Goal: Find specific page/section

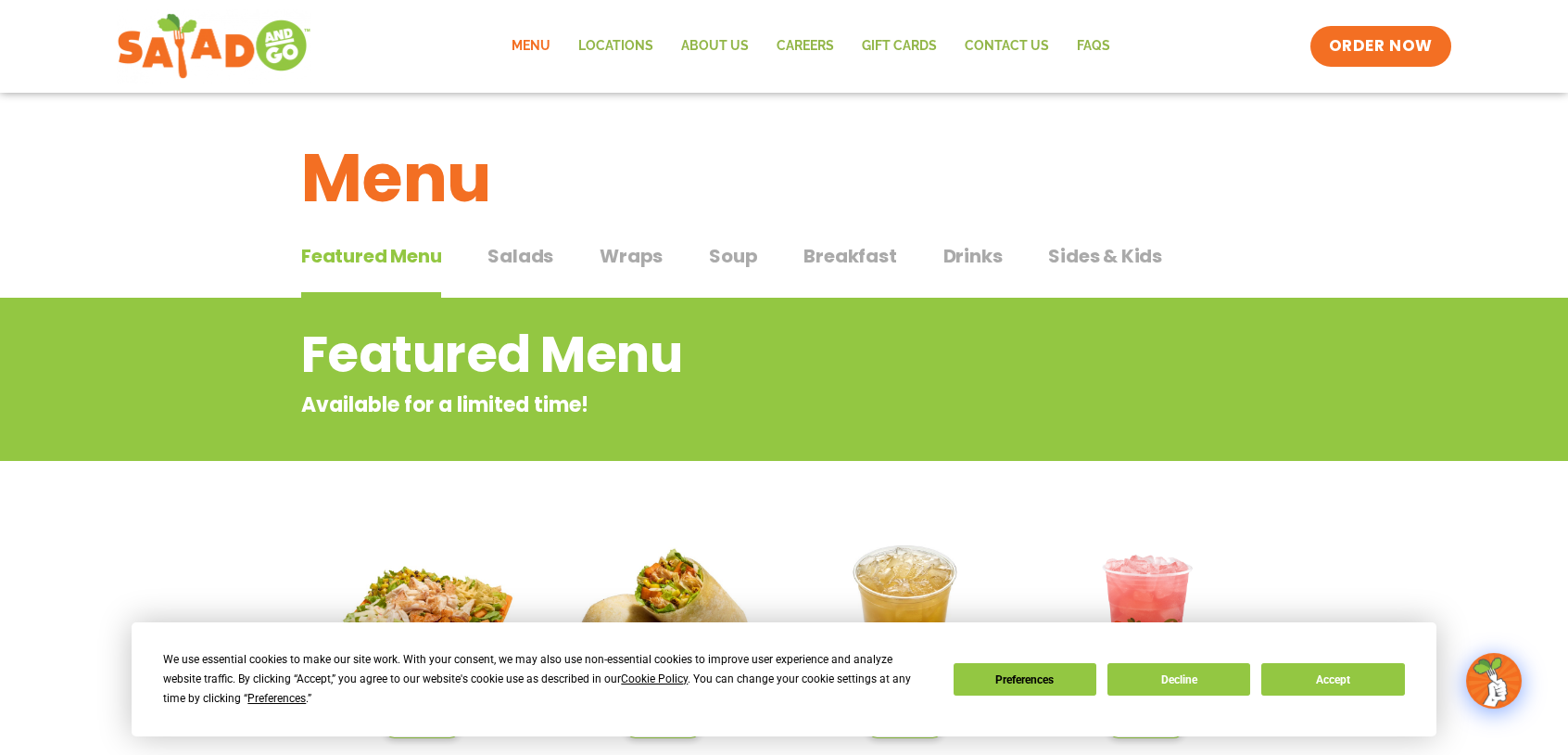
click at [534, 259] on span "Salads" at bounding box center [520, 256] width 66 height 28
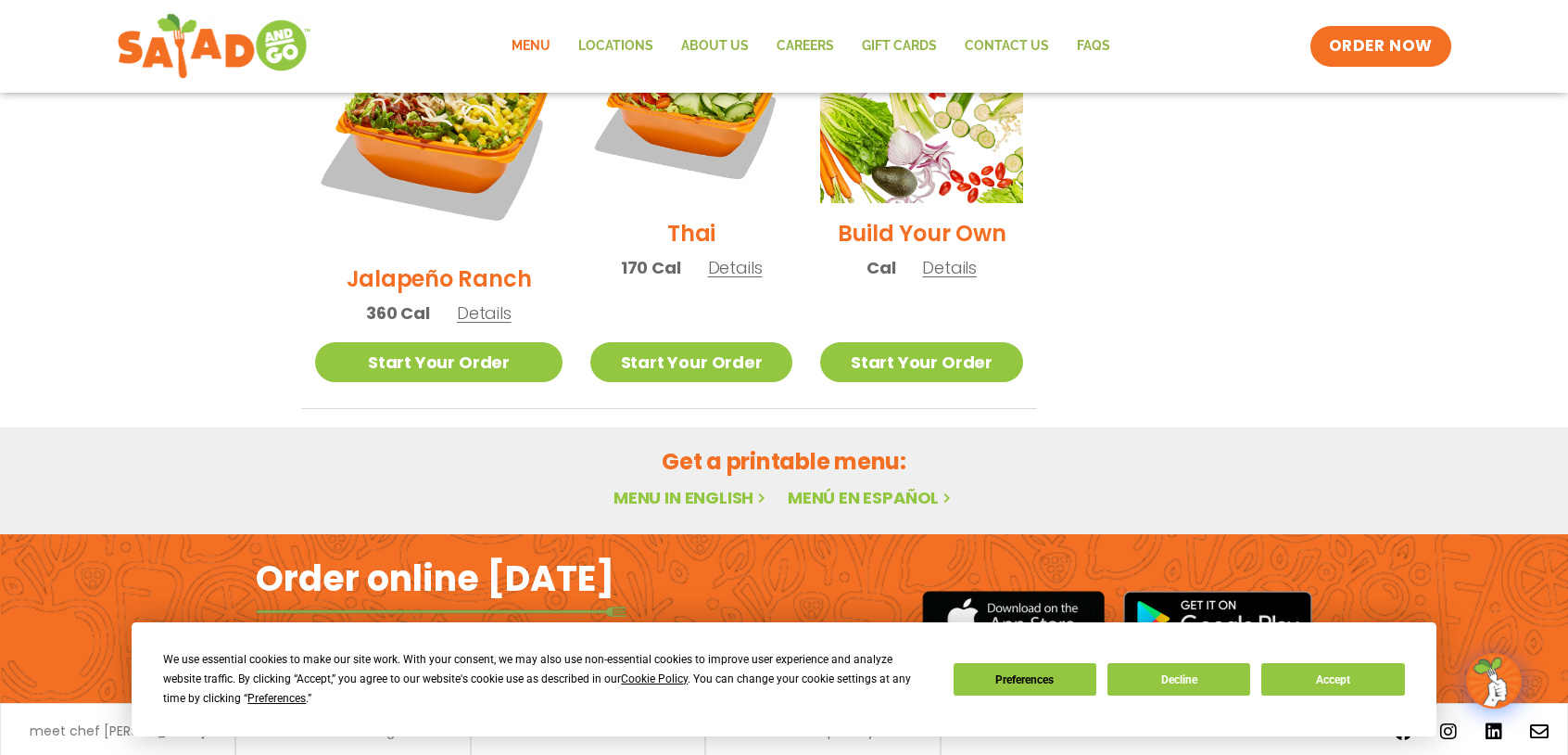
scroll to position [1055, 0]
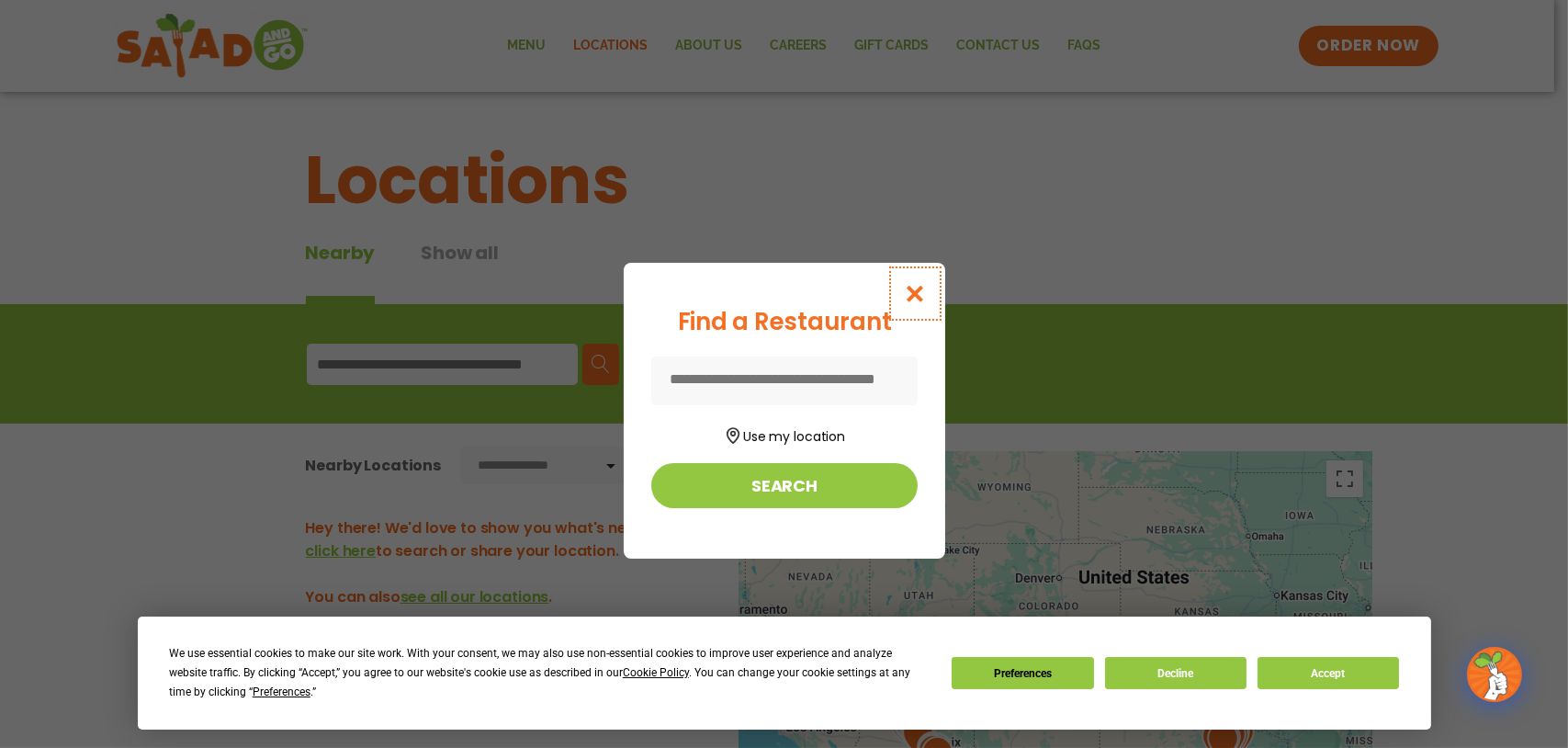
click at [911, 284] on icon "Close modal" at bounding box center [914, 293] width 23 height 19
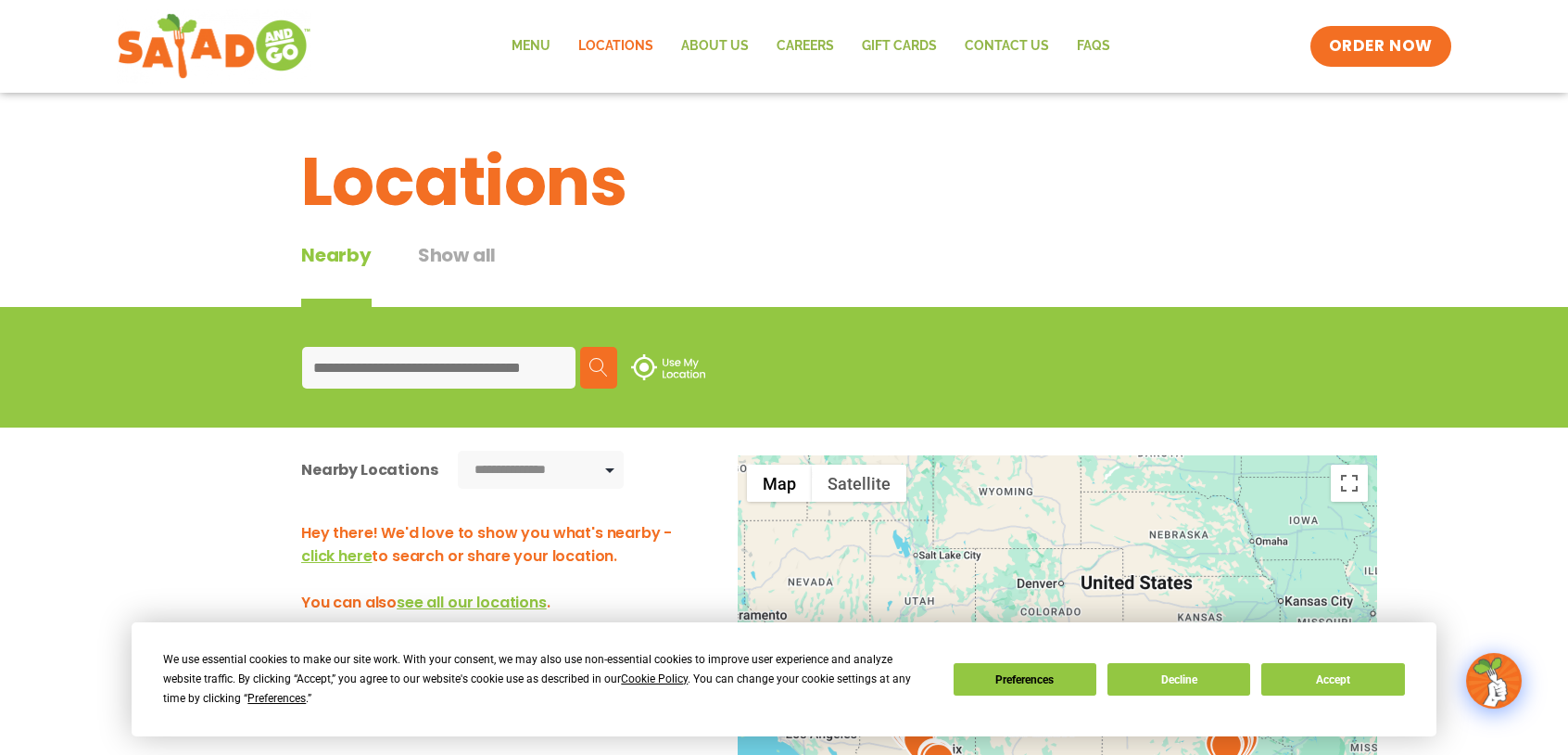
click at [360, 376] on input at bounding box center [439, 367] width 274 height 41
type input "*****"
click at [608, 388] on button "Search" at bounding box center [598, 367] width 37 height 41
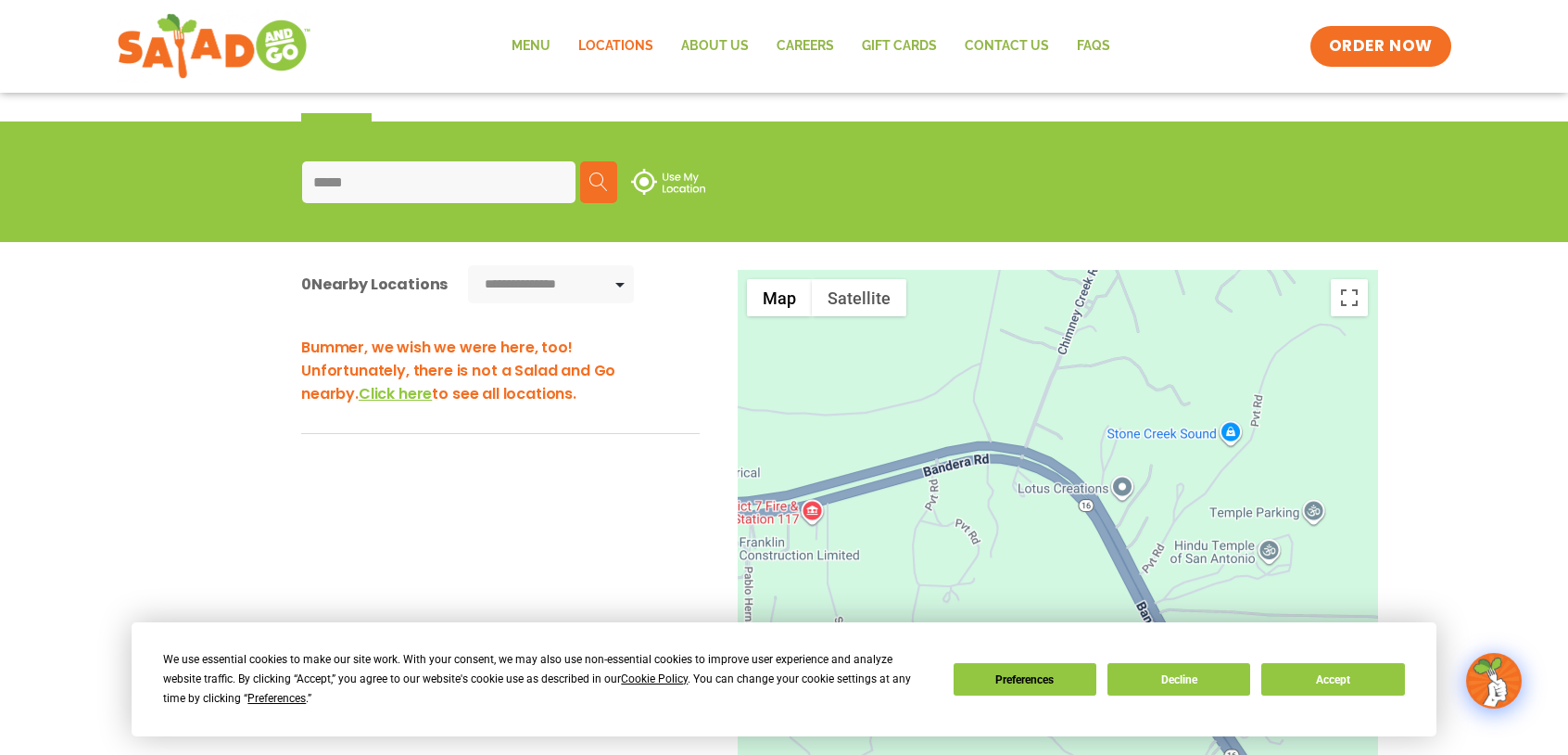
scroll to position [371, 0]
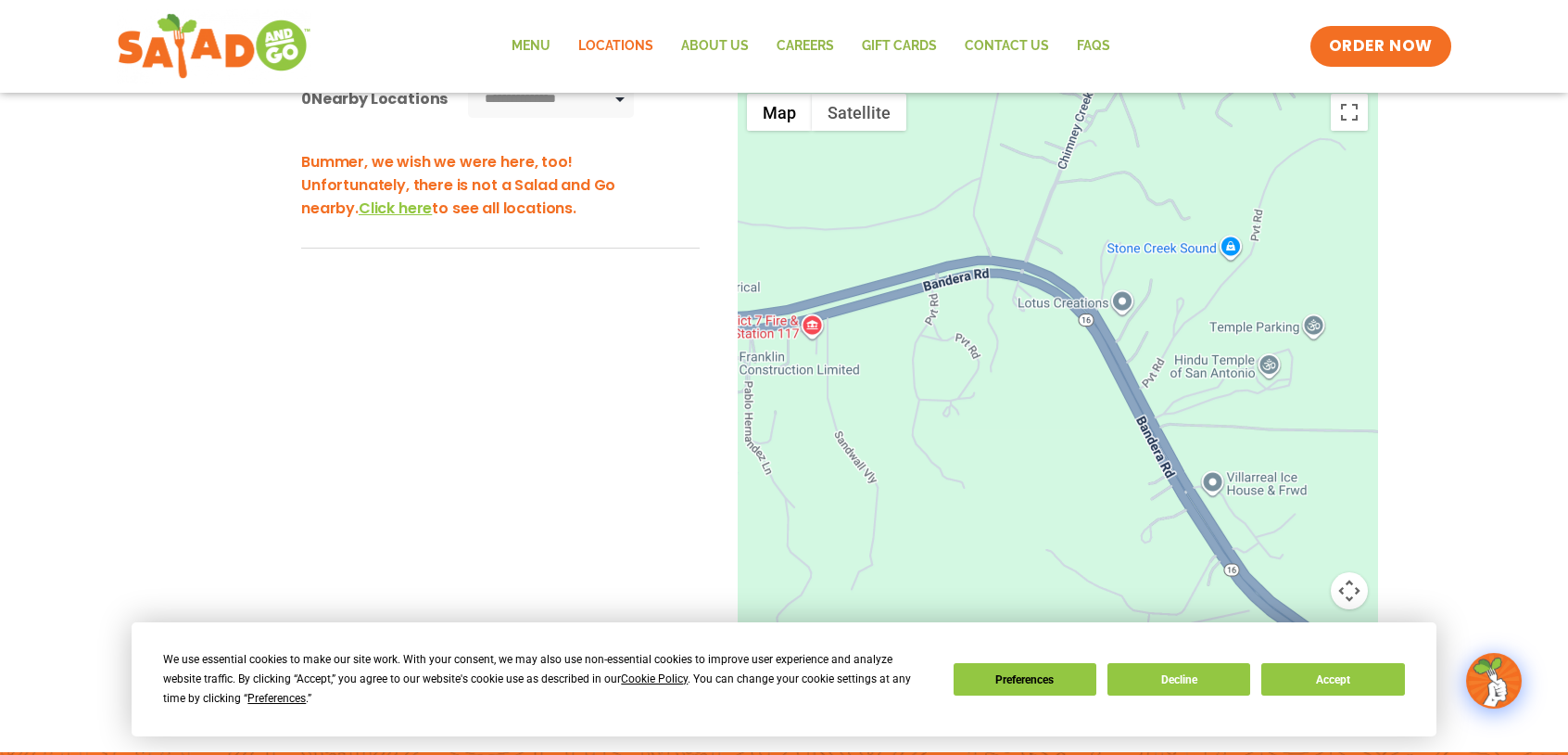
click at [359, 219] on span "Click here" at bounding box center [396, 208] width 73 height 21
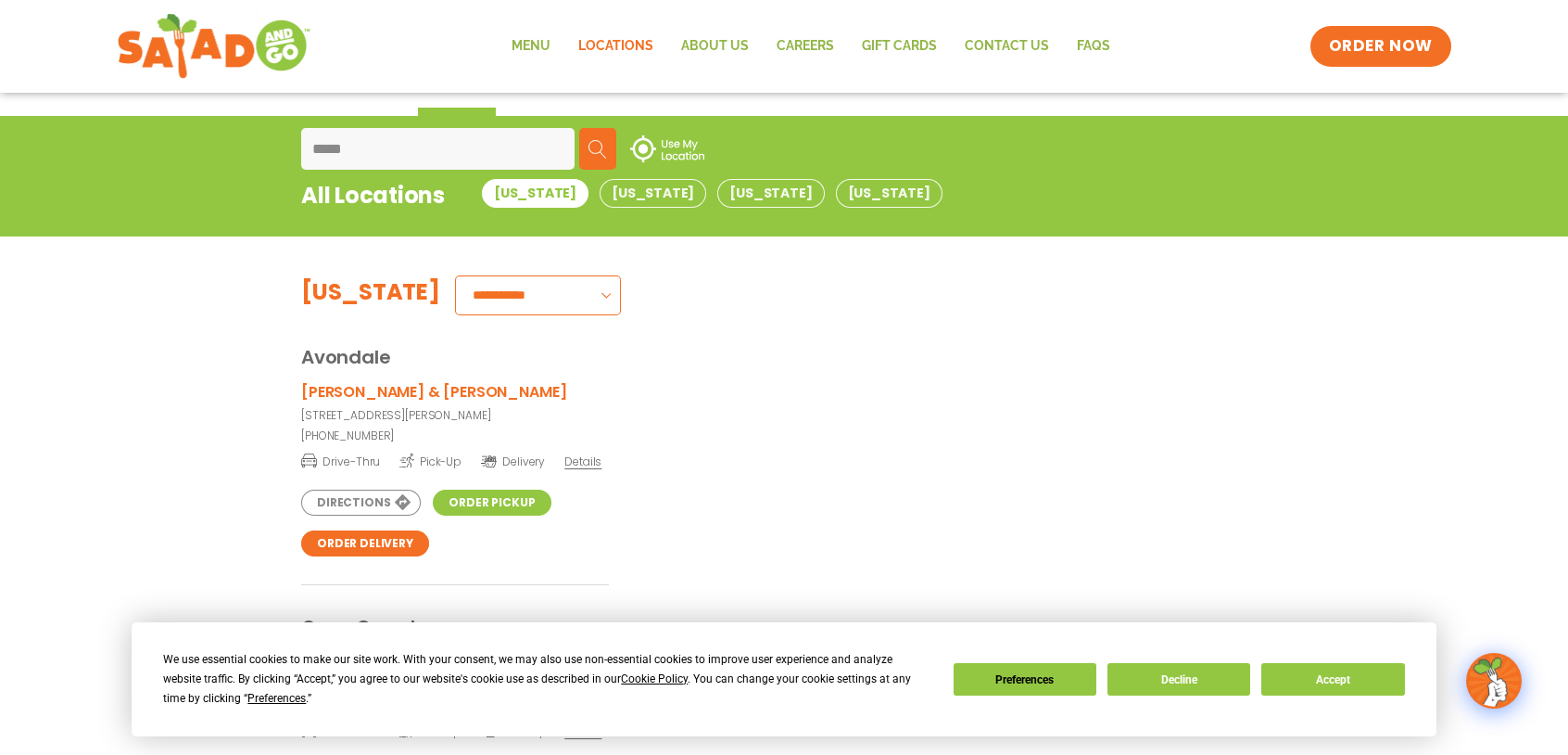
scroll to position [98, 0]
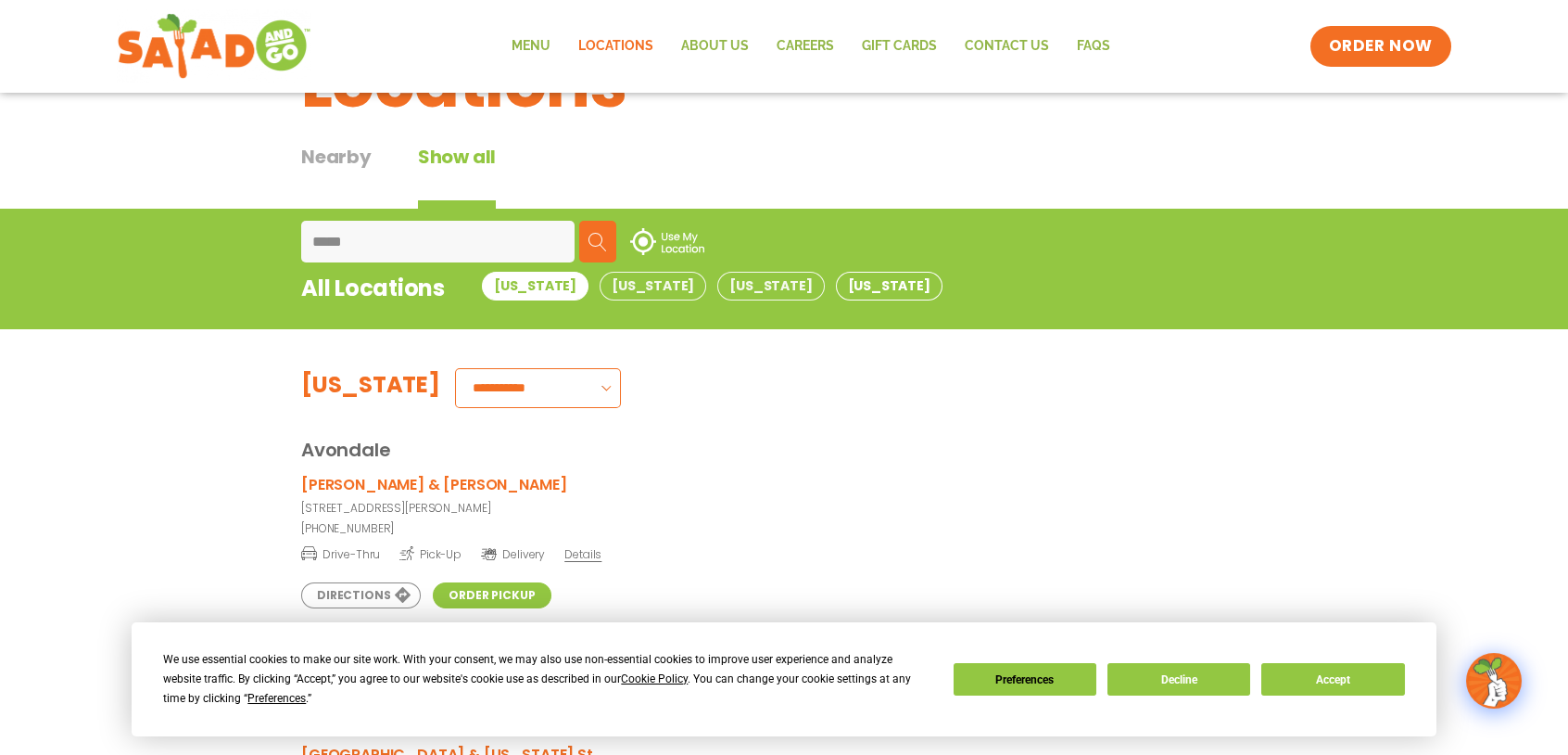
click at [836, 296] on button "[US_STATE]" at bounding box center [889, 286] width 107 height 29
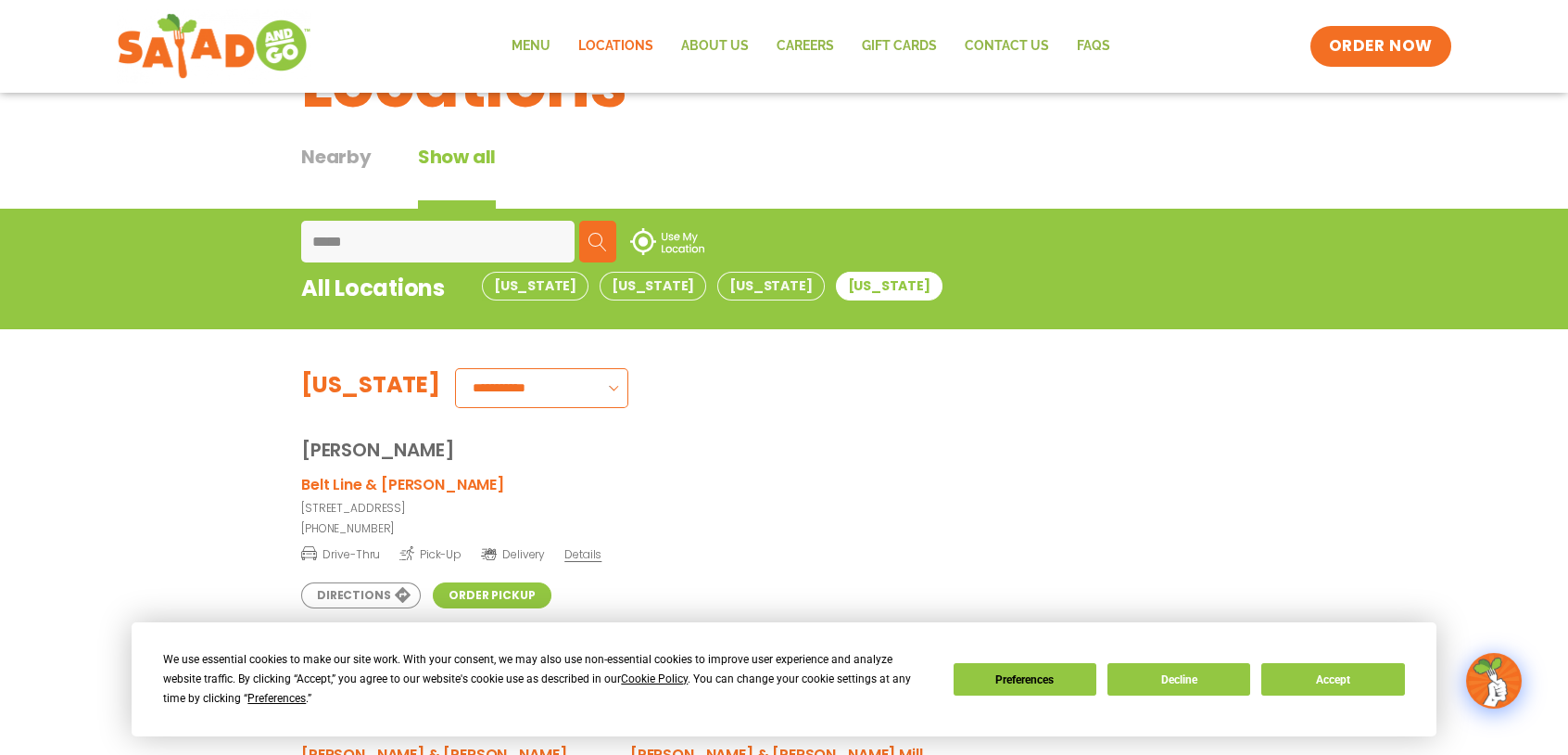
click at [546, 408] on select "**********" at bounding box center [542, 388] width 173 height 40
click at [1123, 551] on div "Belt Line & [PERSON_NAME] [STREET_ADDRESS] (469) 868-9764 Drive-Thru Pick-Up De…" at bounding box center [784, 574] width 966 height 205
